Goal: Navigation & Orientation: Find specific page/section

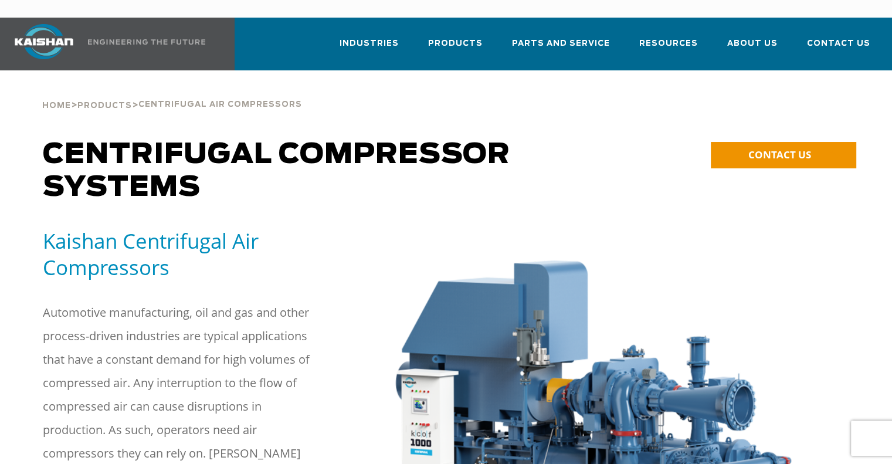
click at [769, 37] on span "About Us" at bounding box center [752, 43] width 50 height 13
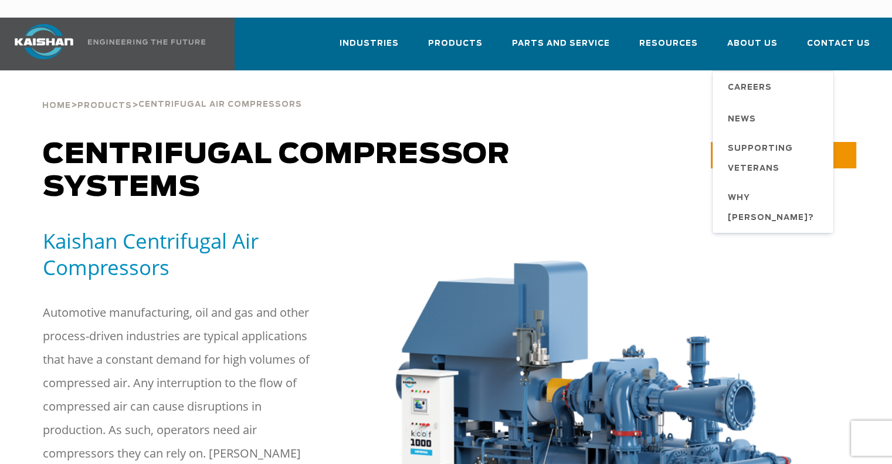
click at [600, 167] on h1 "Centrifugal Compressor Systems" at bounding box center [343, 171] width 601 height 66
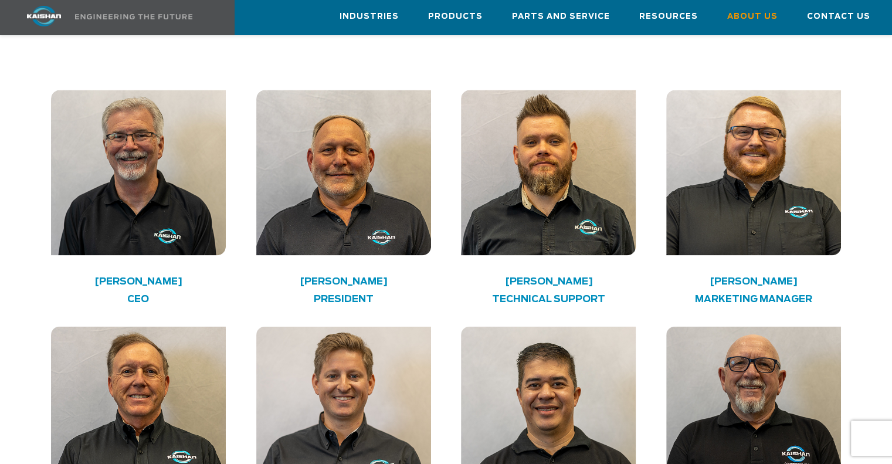
scroll to position [1770, 0]
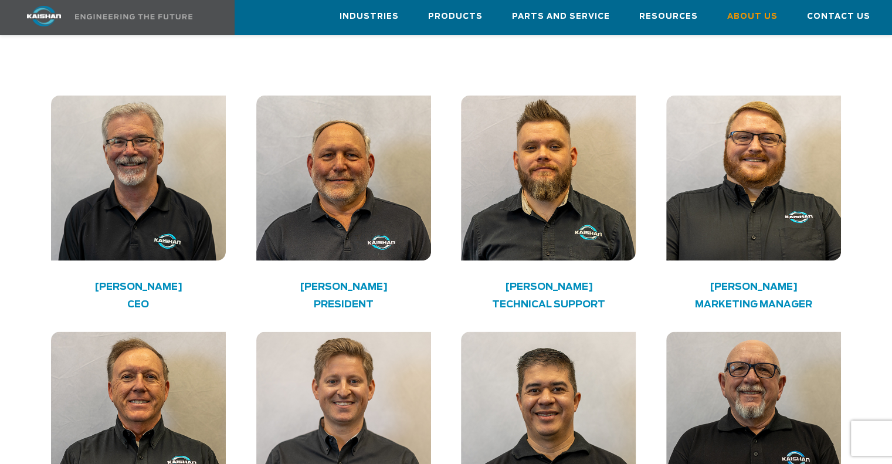
click at [462, 23] on span "Products" at bounding box center [455, 16] width 55 height 13
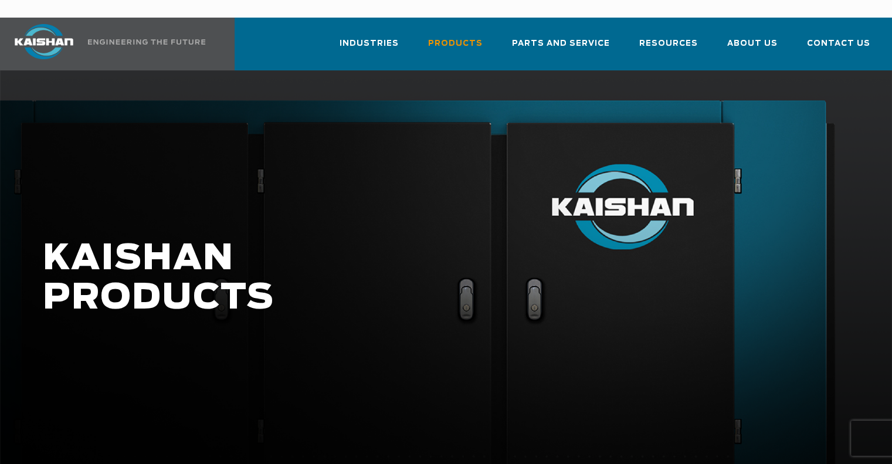
click at [469, 37] on span "Products" at bounding box center [455, 43] width 55 height 13
click at [470, 37] on span "Products" at bounding box center [455, 43] width 55 height 13
click at [478, 37] on span "Products" at bounding box center [455, 43] width 55 height 13
click at [479, 37] on span "Products" at bounding box center [455, 43] width 55 height 13
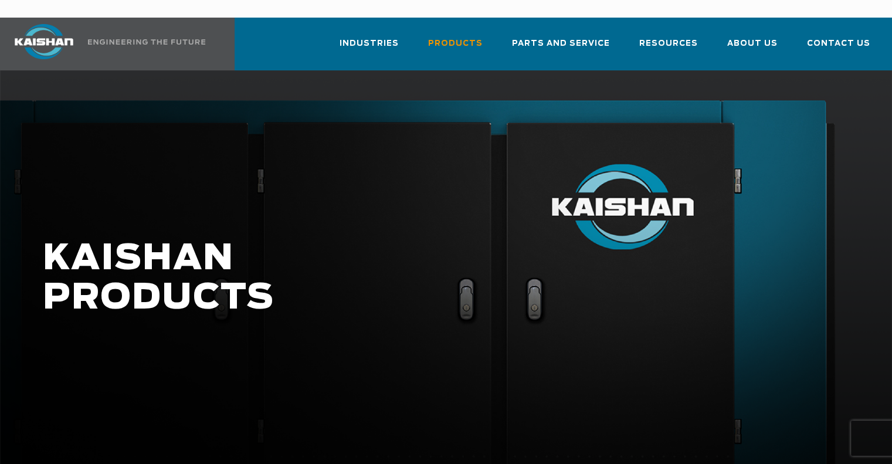
click at [457, 208] on div at bounding box center [446, 290] width 892 height 440
click at [469, 37] on span "Products" at bounding box center [455, 43] width 55 height 13
click at [472, 37] on span "Products" at bounding box center [455, 43] width 55 height 13
click at [94, 356] on div at bounding box center [446, 290] width 892 height 440
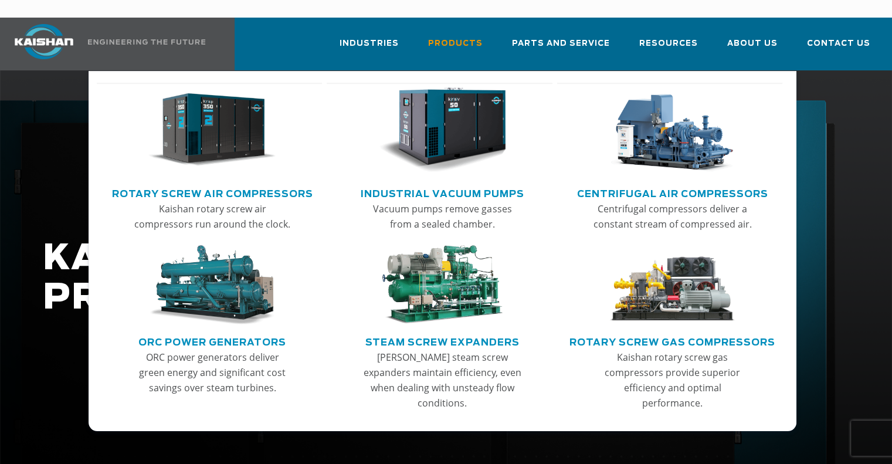
click at [479, 37] on span "Products" at bounding box center [455, 43] width 55 height 13
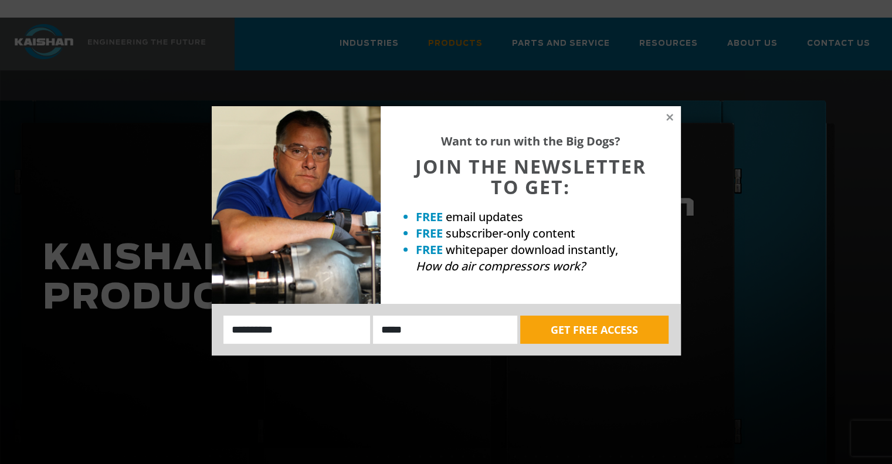
click at [670, 113] on icon at bounding box center [669, 117] width 11 height 11
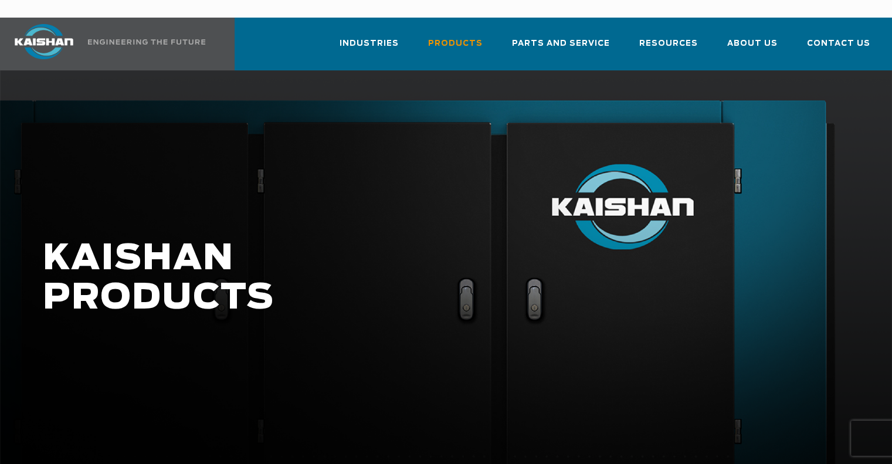
click at [171, 21] on link at bounding box center [103, 44] width 207 height 53
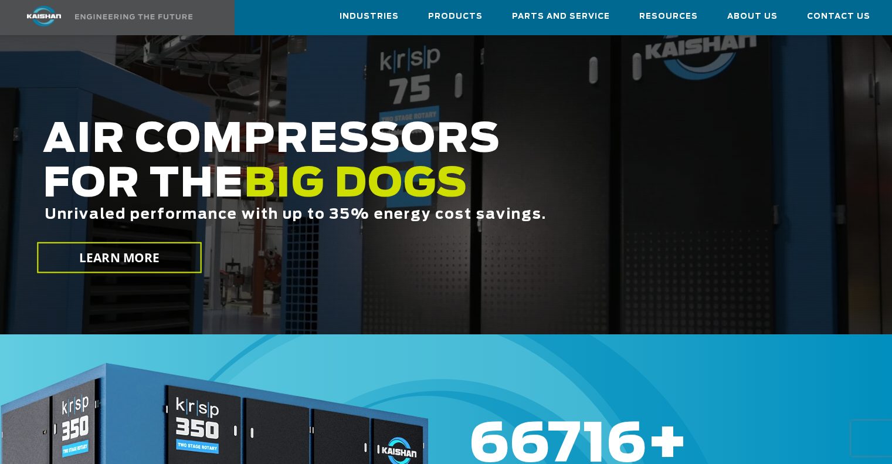
scroll to position [352, 0]
